Goal: Navigation & Orientation: Find specific page/section

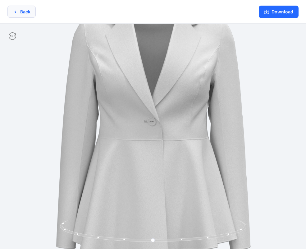
click at [26, 11] on button "Back" at bounding box center [21, 12] width 28 height 12
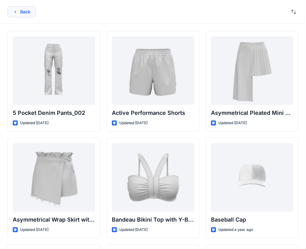
click at [20, 11] on button "Back" at bounding box center [21, 11] width 28 height 11
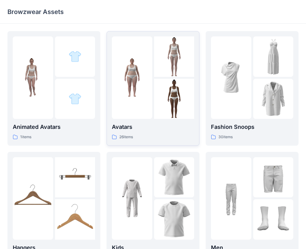
click at [150, 107] on div at bounding box center [132, 77] width 40 height 82
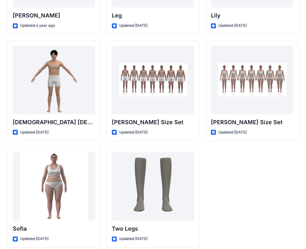
scroll to position [742, 0]
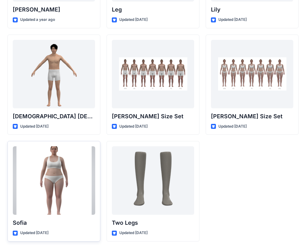
click at [72, 173] on div at bounding box center [54, 180] width 82 height 68
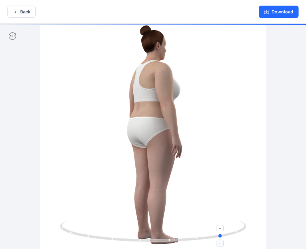
drag, startPoint x: 236, startPoint y: 230, endPoint x: 118, endPoint y: 229, distance: 117.8
click at [118, 229] on icon at bounding box center [154, 231] width 188 height 23
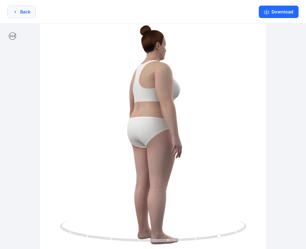
click at [27, 14] on button "Back" at bounding box center [21, 12] width 28 height 12
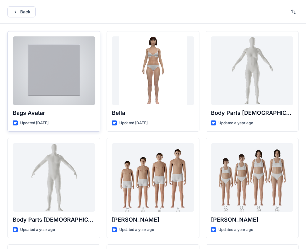
click at [61, 74] on div at bounding box center [54, 70] width 82 height 68
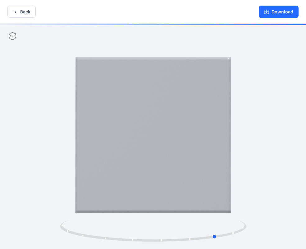
drag, startPoint x: 180, startPoint y: 241, endPoint x: 57, endPoint y: 229, distance: 123.4
click at [57, 229] on div at bounding box center [153, 137] width 306 height 226
click at [18, 13] on button "Back" at bounding box center [21, 12] width 28 height 12
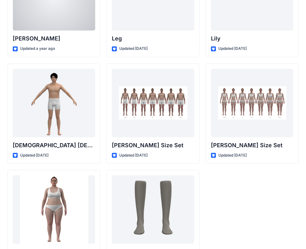
scroll to position [742, 0]
